Goal: Check status: Check status

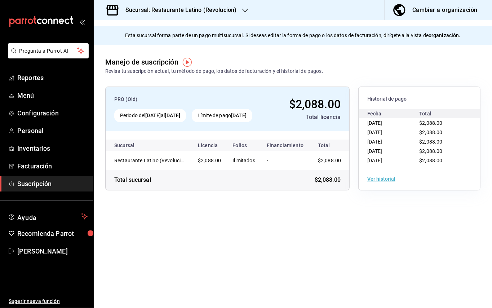
click at [243, 9] on icon "button" at bounding box center [245, 11] width 6 height 6
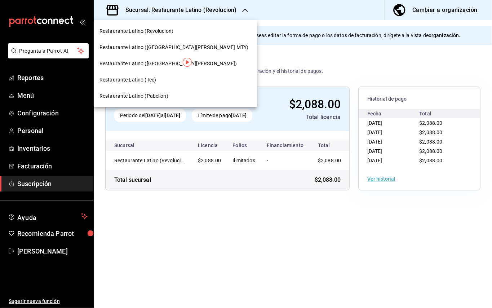
click at [46, 79] on div at bounding box center [246, 154] width 492 height 308
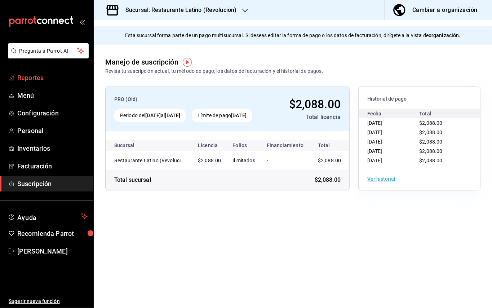
click at [46, 79] on span "Reportes" at bounding box center [52, 78] width 70 height 10
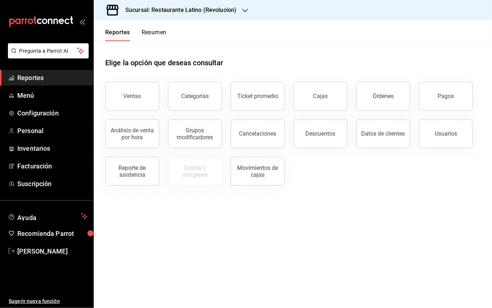
click at [326, 30] on header "Reportes Resumen" at bounding box center [293, 30] width 398 height 21
click at [200, 14] on h3 "Sucursal: Restaurante Latino (Revolucion)" at bounding box center [178, 10] width 117 height 9
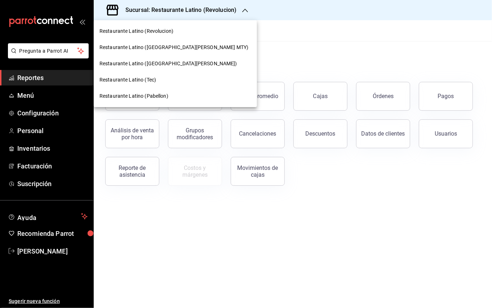
click at [434, 182] on div at bounding box center [246, 154] width 492 height 308
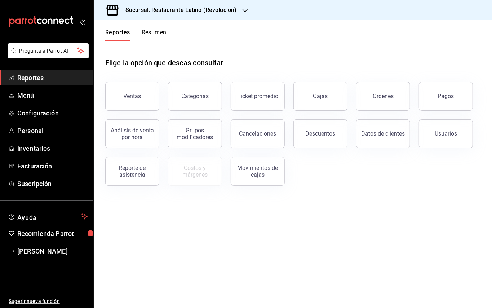
click at [182, 10] on h3 "Sucursal: Restaurante Latino (Revolucion)" at bounding box center [178, 10] width 117 height 9
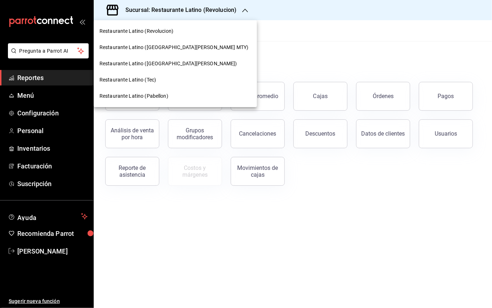
click at [349, 43] on div at bounding box center [246, 154] width 492 height 308
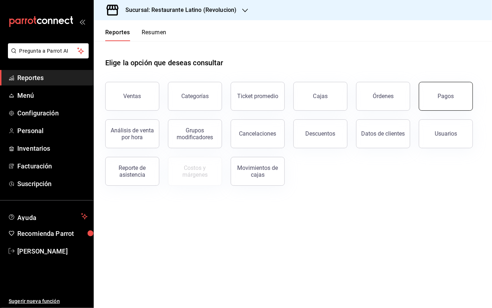
click at [442, 101] on button "Pagos" at bounding box center [446, 96] width 54 height 29
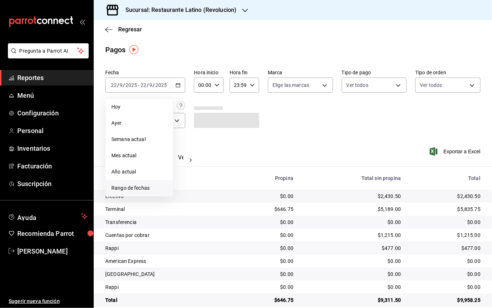
click at [136, 187] on span "Rango de fechas" at bounding box center [139, 188] width 56 height 8
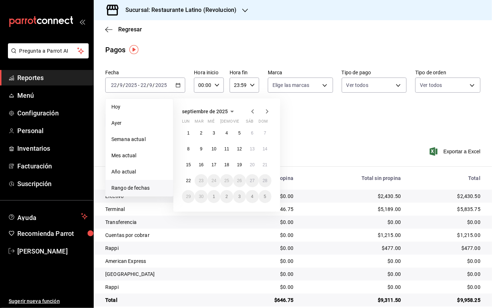
click at [256, 107] on icon "button" at bounding box center [252, 111] width 9 height 9
click at [251, 110] on icon "button" at bounding box center [252, 111] width 9 height 9
click at [217, 192] on button "27" at bounding box center [214, 196] width 13 height 13
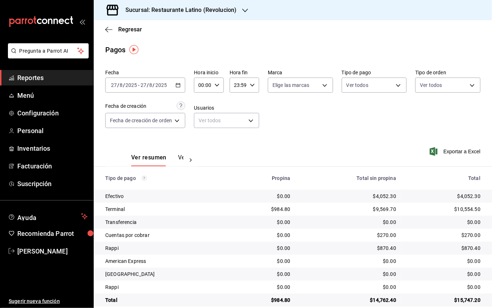
click at [179, 85] on icon "button" at bounding box center [177, 85] width 5 height 5
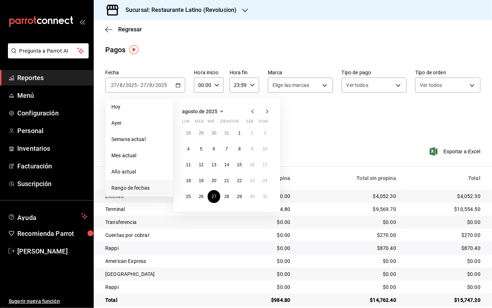
click at [227, 204] on div "[DATE] lun mar mié jue vie sáb dom 28 29 30 31 1 2 3 4 5 6 7 8 9 10 11 12 13 14…" at bounding box center [226, 154] width 107 height 113
click at [227, 200] on button "28" at bounding box center [226, 196] width 13 height 13
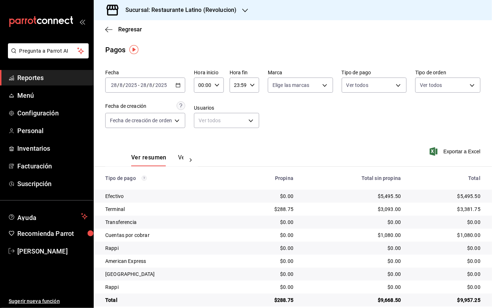
click at [181, 86] on icon "button" at bounding box center [177, 85] width 5 height 5
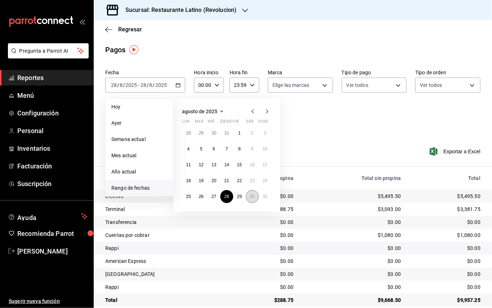
click at [254, 195] on abbr "30" at bounding box center [252, 196] width 5 height 5
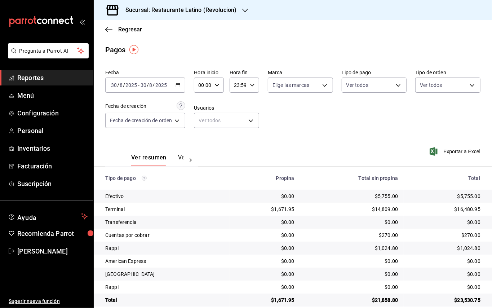
click at [471, 251] on div "$1,024.80" at bounding box center [444, 247] width 71 height 7
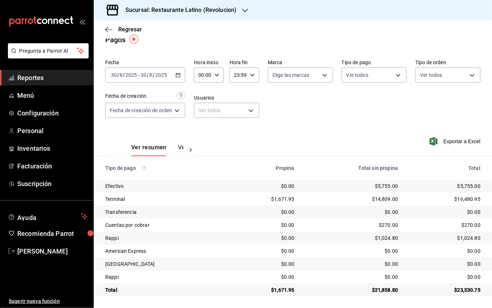
click at [464, 235] on div "$1,024.80" at bounding box center [444, 237] width 71 height 7
click at [155, 236] on div "Rappi" at bounding box center [164, 237] width 119 height 7
click at [180, 146] on button "Ver pagos" at bounding box center [191, 150] width 27 height 12
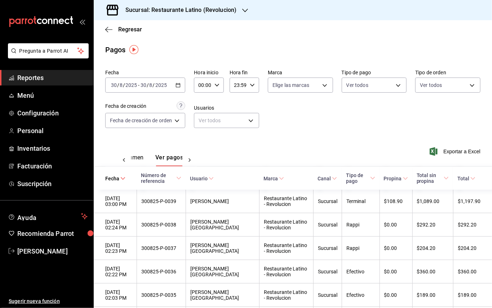
click at [187, 84] on div "Fecha [DATE] [DATE] - [DATE] [DATE] Hora inicio 00:00 Hora inicio Hora fin 23:5…" at bounding box center [292, 102] width 375 height 70
click at [184, 90] on div "[DATE] [DATE] - [DATE] [DATE]" at bounding box center [145, 84] width 80 height 15
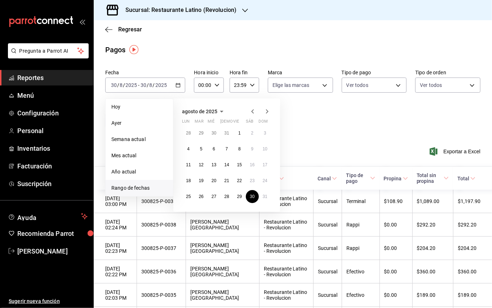
click at [263, 112] on icon "button" at bounding box center [267, 111] width 9 height 9
click at [192, 133] on button "1" at bounding box center [188, 132] width 13 height 13
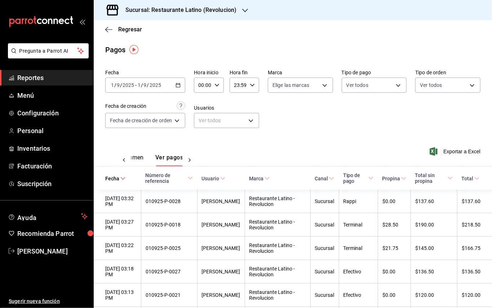
click at [139, 155] on button "Ver resumen" at bounding box center [127, 160] width 34 height 12
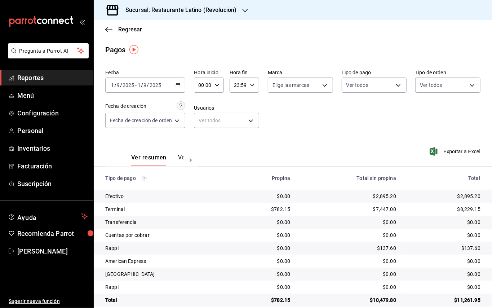
click at [233, 11] on h3 "Sucursal: Restaurante Latino (Revolucion)" at bounding box center [178, 10] width 117 height 9
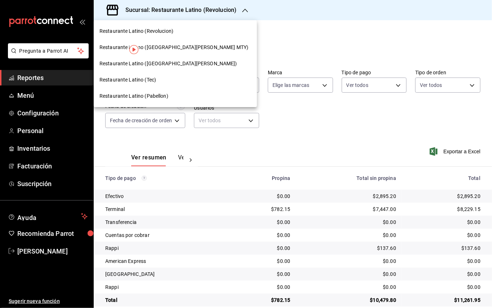
click at [175, 59] on div "Restaurante Latino ([GEOGRAPHIC_DATA][PERSON_NAME])" at bounding box center [175, 63] width 163 height 16
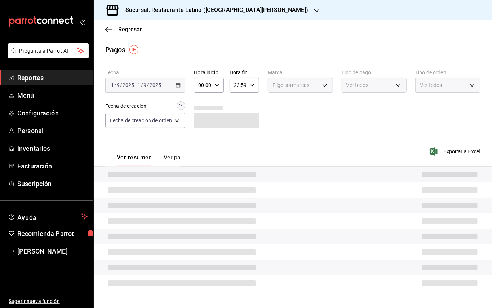
click at [173, 82] on div "[DATE] [DATE] - [DATE] [DATE]" at bounding box center [145, 84] width 80 height 15
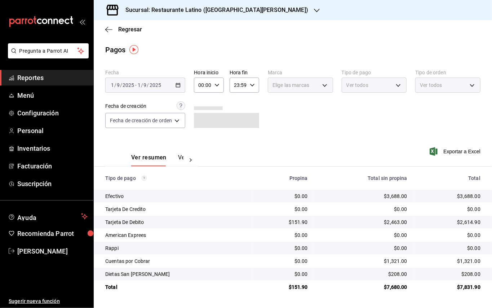
click at [175, 83] on div "[DATE] [DATE] - [DATE] [DATE]" at bounding box center [145, 84] width 80 height 15
click at [179, 85] on icon "button" at bounding box center [177, 85] width 5 height 5
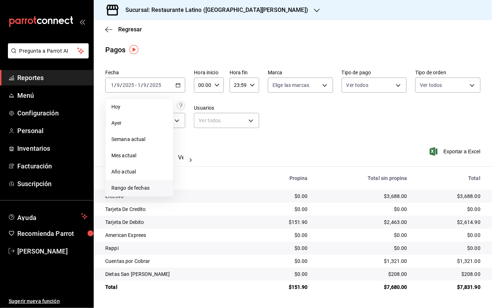
click at [138, 182] on li "Rango de fechas" at bounding box center [139, 188] width 67 height 16
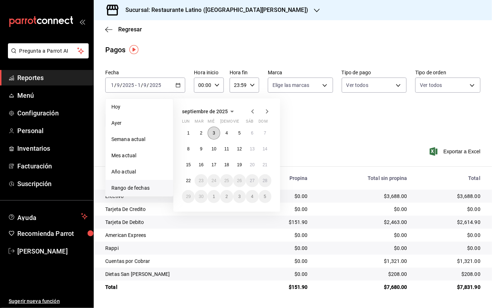
click at [214, 132] on abbr "3" at bounding box center [214, 132] width 3 height 5
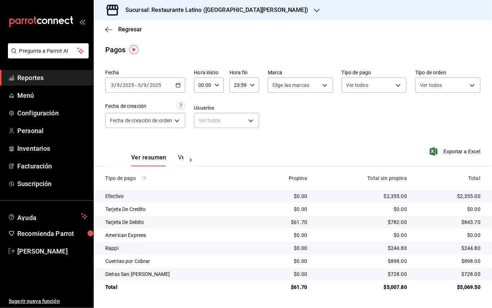
click at [182, 83] on div "[DATE] [DATE] - [DATE] [DATE]" at bounding box center [145, 84] width 80 height 15
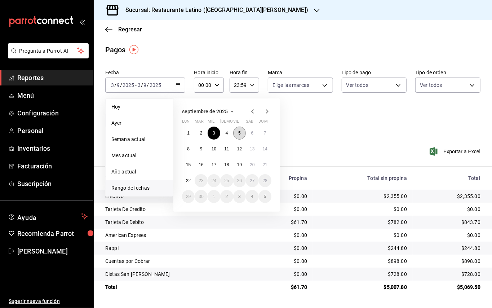
click at [241, 133] on button "5" at bounding box center [239, 132] width 13 height 13
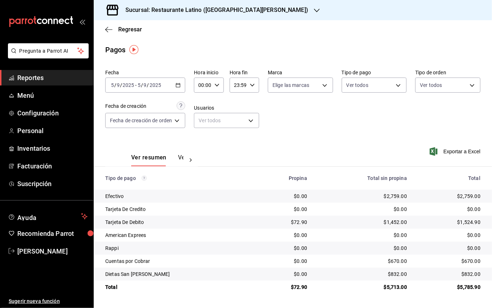
click at [179, 83] on icon "button" at bounding box center [177, 85] width 5 height 5
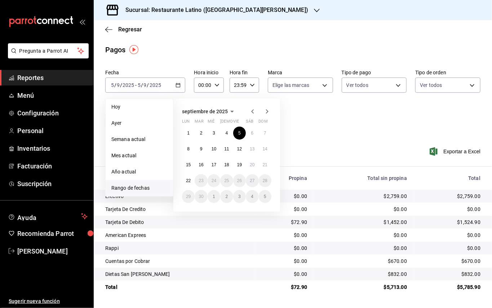
click at [252, 110] on icon "button" at bounding box center [252, 111] width 9 height 9
click at [202, 146] on button "5" at bounding box center [201, 148] width 13 height 13
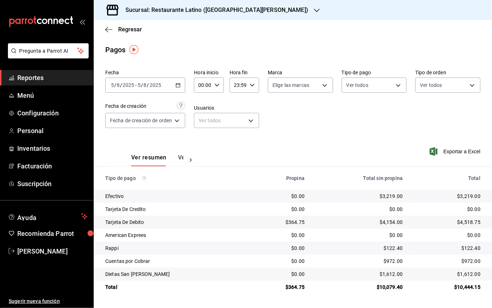
click at [179, 83] on icon "button" at bounding box center [177, 85] width 5 height 5
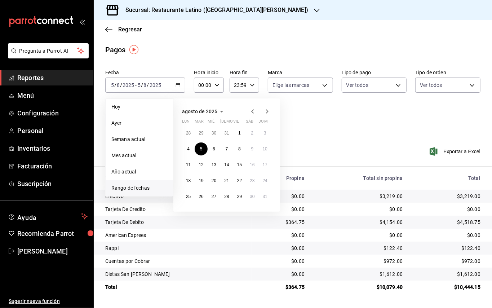
click at [266, 113] on icon "button" at bounding box center [267, 111] width 9 height 9
click at [240, 134] on abbr "5" at bounding box center [239, 132] width 3 height 5
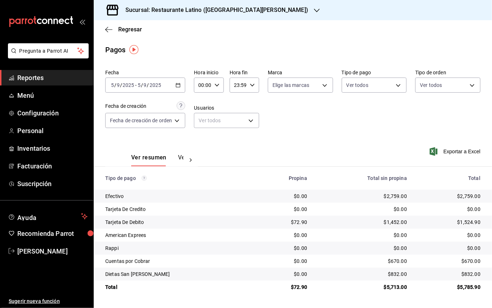
click at [206, 9] on h3 "Sucursal: Restaurante Latino ([GEOGRAPHIC_DATA][PERSON_NAME])" at bounding box center [214, 10] width 188 height 9
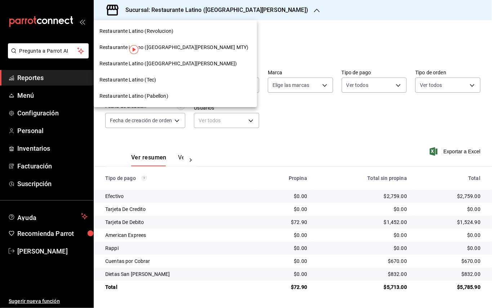
click at [324, 19] on div at bounding box center [246, 154] width 492 height 308
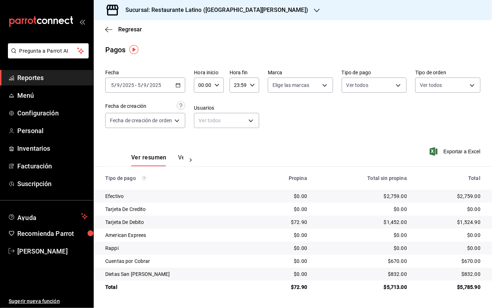
click at [175, 90] on div "[DATE] [DATE] - [DATE] [DATE]" at bounding box center [145, 84] width 80 height 15
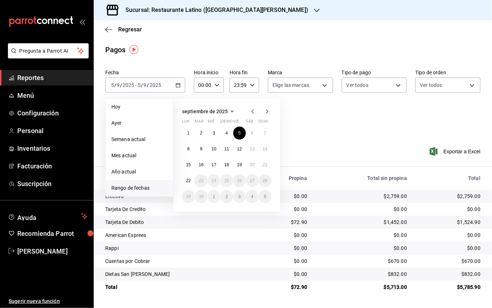
click at [252, 115] on icon "button" at bounding box center [252, 111] width 9 height 9
click at [238, 197] on abbr "29" at bounding box center [239, 196] width 5 height 5
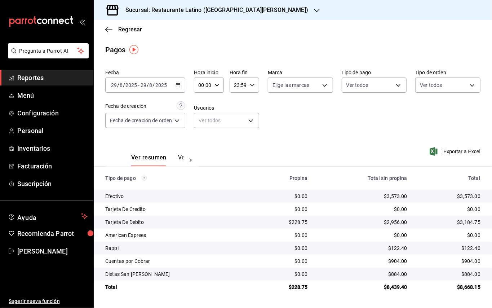
click at [213, 12] on h3 "Sucursal: Restaurante Latino ([GEOGRAPHIC_DATA][PERSON_NAME])" at bounding box center [214, 10] width 188 height 9
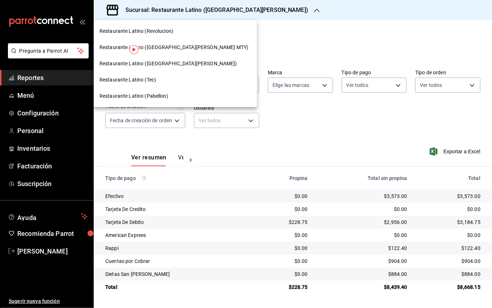
click at [213, 12] on div at bounding box center [246, 154] width 492 height 308
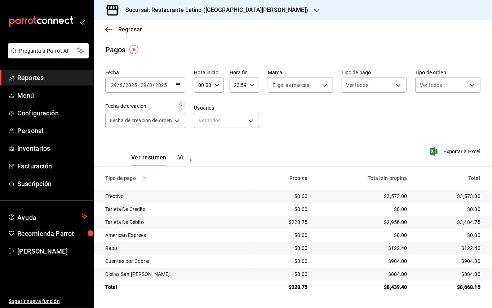
click at [178, 80] on div "[DATE] [DATE] - [DATE] [DATE]" at bounding box center [145, 84] width 80 height 15
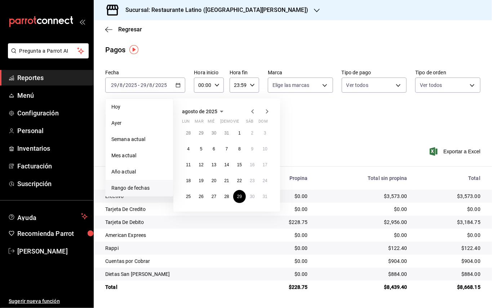
click at [254, 110] on icon "button" at bounding box center [252, 111] width 9 height 9
click at [261, 168] on button "20" at bounding box center [265, 164] width 13 height 13
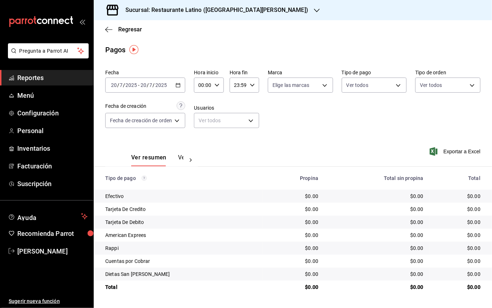
click at [210, 12] on h3 "Sucursal: Restaurante Latino ([GEOGRAPHIC_DATA][PERSON_NAME])" at bounding box center [214, 10] width 188 height 9
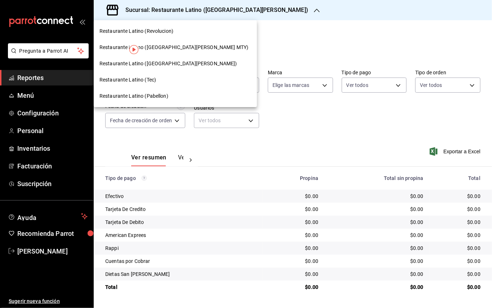
click at [174, 50] on span "Restaurante Latino ([GEOGRAPHIC_DATA][PERSON_NAME] MTY)" at bounding box center [173, 48] width 149 height 8
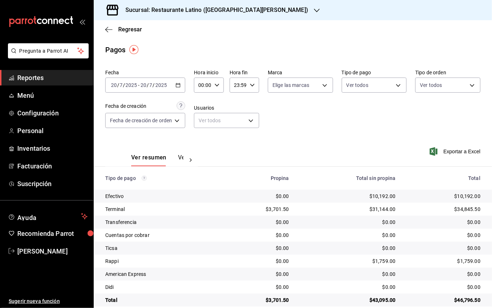
click at [182, 162] on button "Ver pagos" at bounding box center [191, 160] width 27 height 12
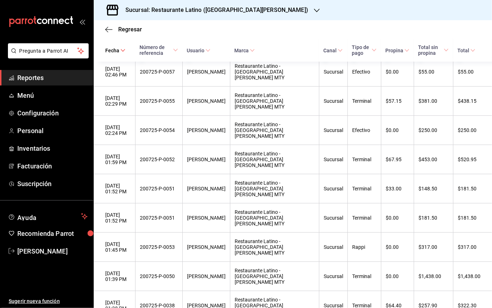
scroll to position [178, 0]
